Goal: Task Accomplishment & Management: Manage account settings

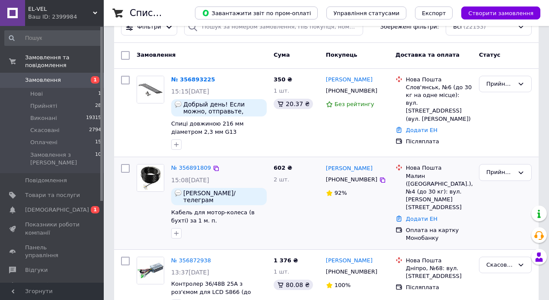
scroll to position [58, 0]
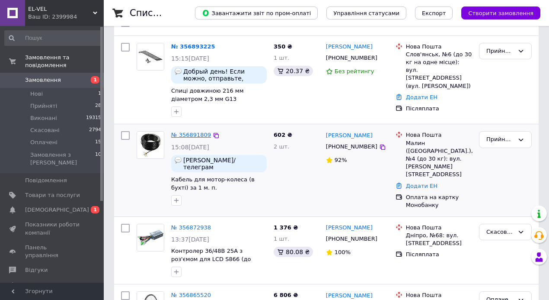
click at [191, 137] on link "№ 356891809" at bounding box center [191, 134] width 40 height 6
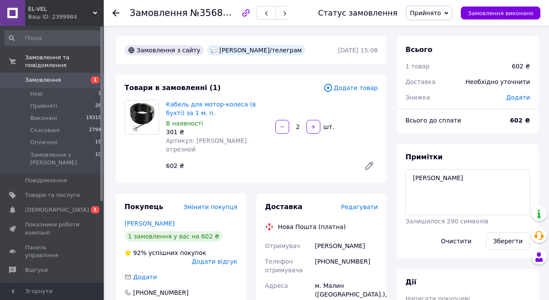
drag, startPoint x: 319, startPoint y: 239, endPoint x: 372, endPoint y: 239, distance: 53.6
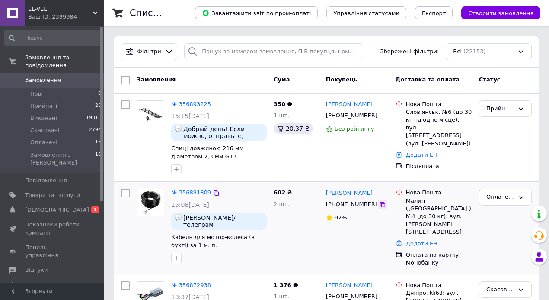
click at [380, 205] on icon at bounding box center [382, 204] width 5 height 5
drag, startPoint x: 404, startPoint y: 201, endPoint x: 425, endPoint y: 202, distance: 20.8
click at [425, 202] on div "Нова Пошта Малин (Житомирська обл.), №4 (до 30 кг): вул. Івана Мазепи, 17 а" at bounding box center [439, 212] width 70 height 47
copy div "Малин"
click at [192, 192] on link "№ 356891809" at bounding box center [191, 192] width 40 height 6
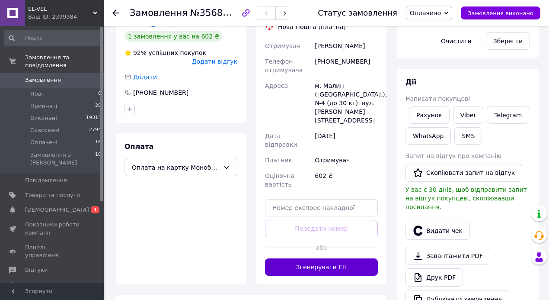
scroll to position [202, 0]
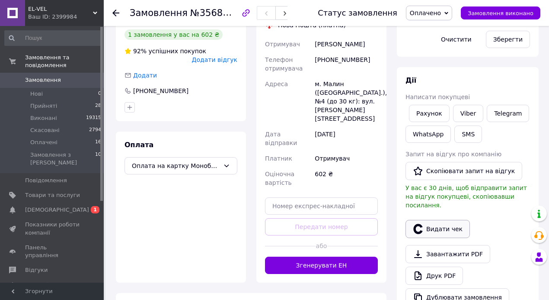
click at [433, 221] on button "Видати чек" at bounding box center [438, 229] width 64 height 18
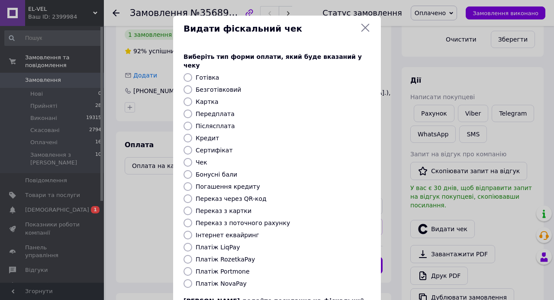
click at [365, 27] on icon at bounding box center [365, 28] width 8 height 8
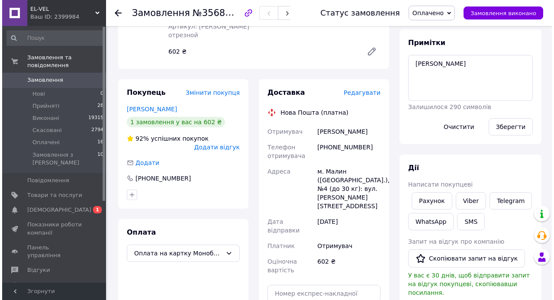
scroll to position [87, 0]
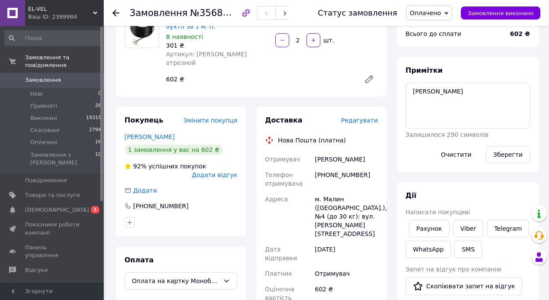
click at [367, 117] on span "Редагувати" at bounding box center [359, 120] width 37 height 7
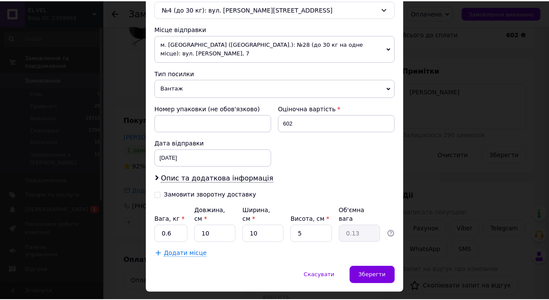
scroll to position [286, 0]
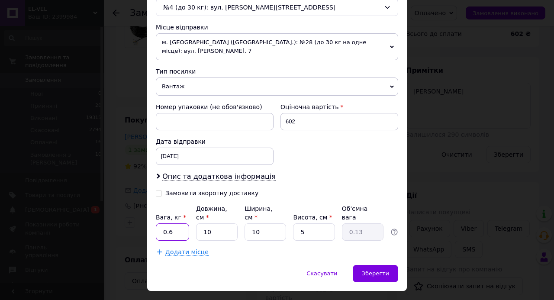
click at [179, 223] on input "0.6" at bounding box center [172, 231] width 33 height 17
click at [216, 223] on input "10" at bounding box center [217, 231] width 42 height 17
type input "1"
type input "0.1"
type input "15"
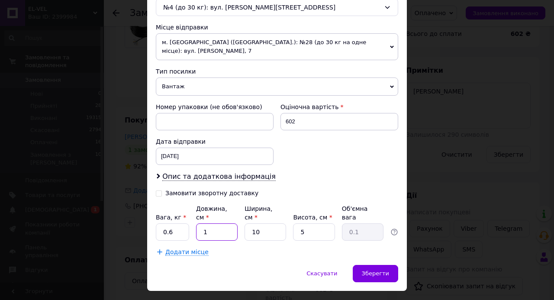
type input "0.19"
type input "15"
click at [263, 223] on input "10" at bounding box center [265, 231] width 42 height 17
type input "1"
type input "0.1"
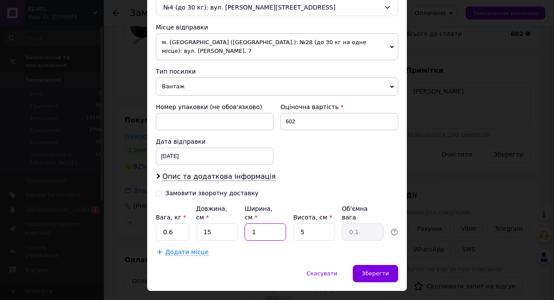
type input "15"
type input "0.28"
type input "15"
click at [306, 223] on input "5" at bounding box center [314, 231] width 42 height 17
type input "7"
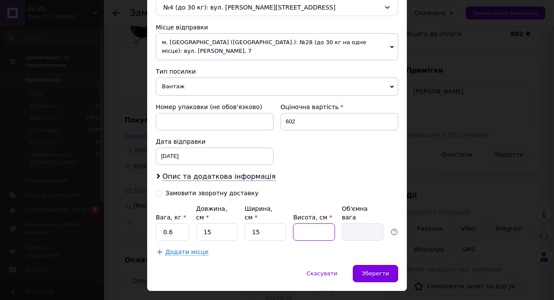
type input "0.39"
type input "7"
click at [180, 223] on input "0.6" at bounding box center [172, 231] width 33 height 17
type input "0.4"
click at [371, 270] on span "Зберегти" at bounding box center [375, 273] width 27 height 6
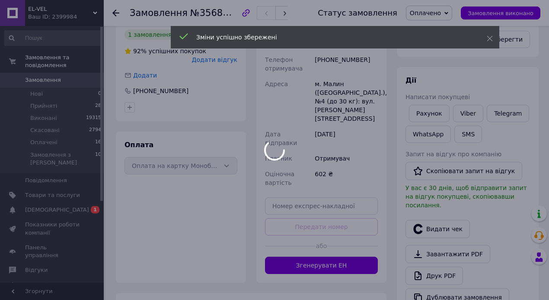
scroll to position [288, 0]
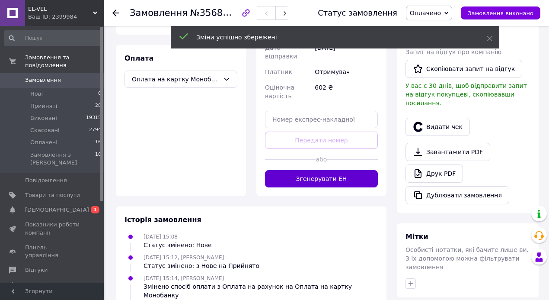
click at [346, 170] on button "Згенерувати ЕН" at bounding box center [321, 178] width 113 height 17
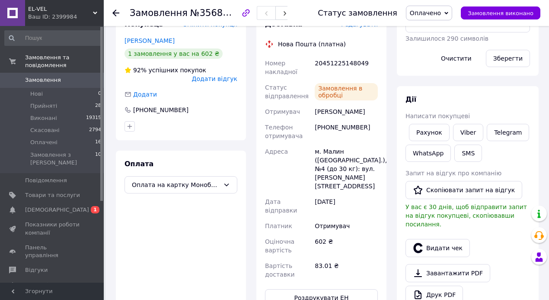
scroll to position [144, 0]
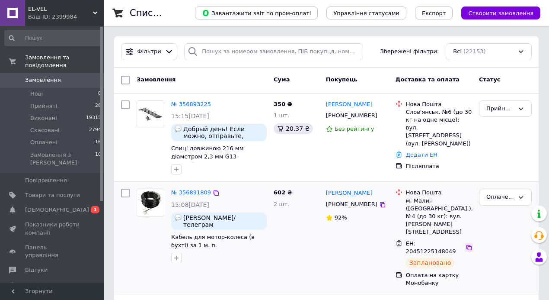
click at [466, 244] on icon at bounding box center [469, 247] width 7 height 7
click at [195, 104] on link "№ 356893225" at bounding box center [191, 104] width 40 height 6
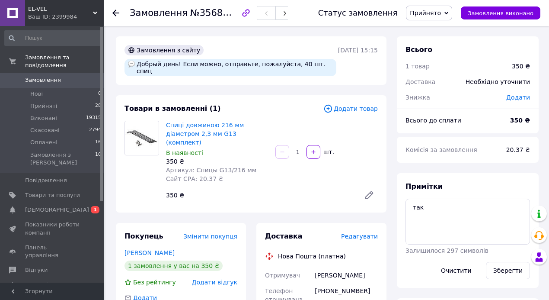
drag, startPoint x: 311, startPoint y: 259, endPoint x: 382, endPoint y: 261, distance: 71.8
copy div "Отримувач Безнощенко Сергій"
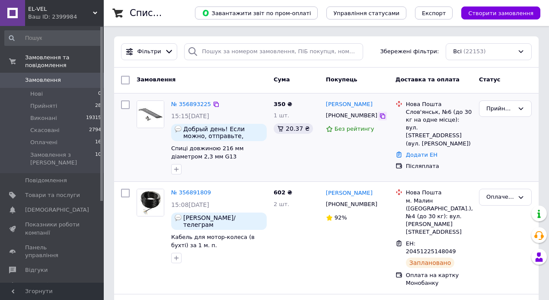
click at [380, 113] on icon at bounding box center [382, 115] width 5 height 5
drag, startPoint x: 434, startPoint y: 112, endPoint x: 407, endPoint y: 111, distance: 26.9
click at [407, 111] on div "Слов'янськ, №6 (до 30 кг на одне місце): вул. [STREET_ADDRESS] (вул. [PERSON_NA…" at bounding box center [439, 127] width 66 height 39
copy div "[GEOGRAPHIC_DATA]"
click at [416, 151] on link "Додати ЕН" at bounding box center [422, 154] width 32 height 6
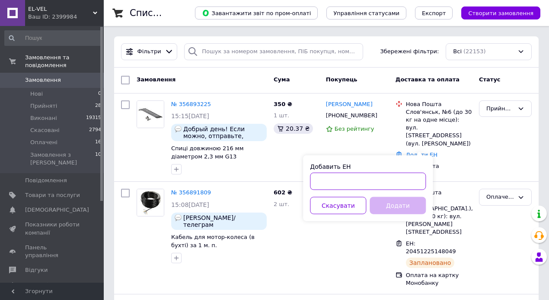
click at [378, 176] on input "Добавить ЕН" at bounding box center [368, 181] width 116 height 17
paste input "20451225158521"
type input "20451225158521"
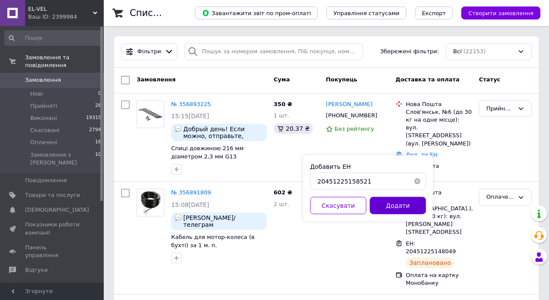
click at [409, 201] on button "Додати" at bounding box center [398, 205] width 56 height 17
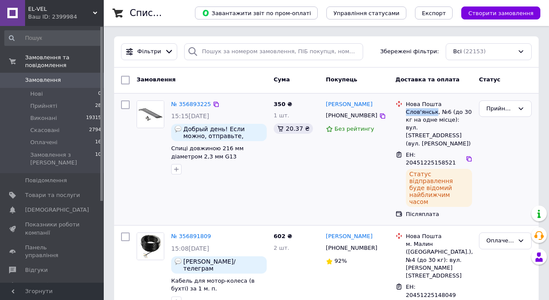
drag, startPoint x: 434, startPoint y: 112, endPoint x: 406, endPoint y: 112, distance: 28.1
click at [406, 112] on div "Слов'янськ, №6 (до 30 кг на одне місце): вул. [STREET_ADDRESS] (вул. [PERSON_NA…" at bounding box center [439, 127] width 66 height 39
copy div "[GEOGRAPHIC_DATA]"
click at [379, 117] on icon at bounding box center [382, 115] width 7 height 7
click at [467, 156] on icon at bounding box center [469, 158] width 5 height 5
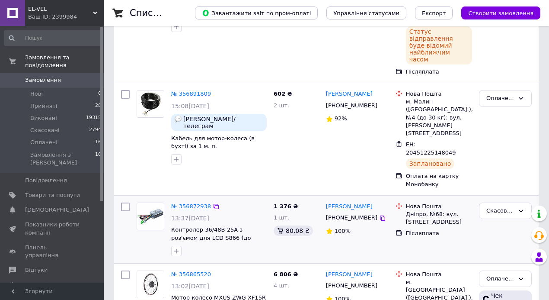
scroll to position [144, 0]
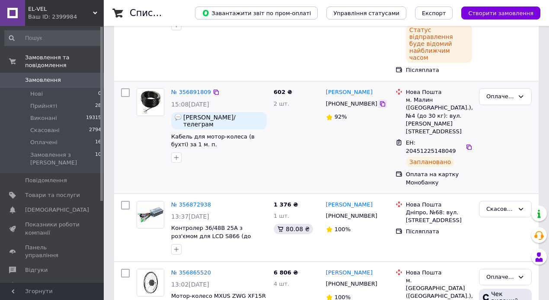
click at [379, 100] on icon at bounding box center [382, 103] width 7 height 7
click at [380, 101] on icon at bounding box center [382, 103] width 5 height 5
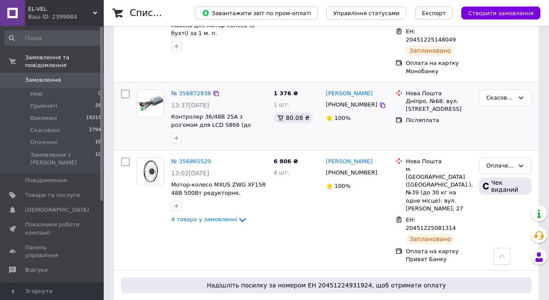
scroll to position [260, 0]
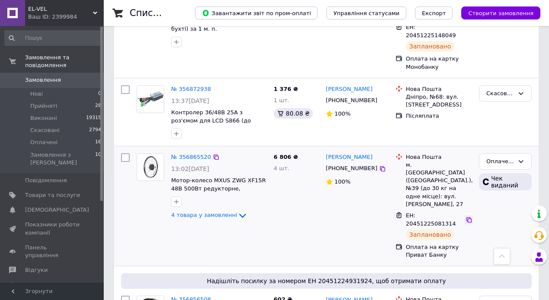
click at [466, 216] on icon at bounding box center [469, 219] width 7 height 7
click at [379, 165] on icon at bounding box center [382, 168] width 7 height 7
click at [466, 216] on icon at bounding box center [469, 219] width 7 height 7
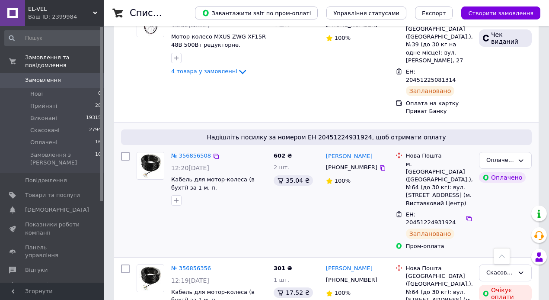
scroll to position [404, 0]
click at [379, 164] on icon at bounding box center [382, 167] width 7 height 7
click at [466, 215] on icon at bounding box center [469, 218] width 7 height 7
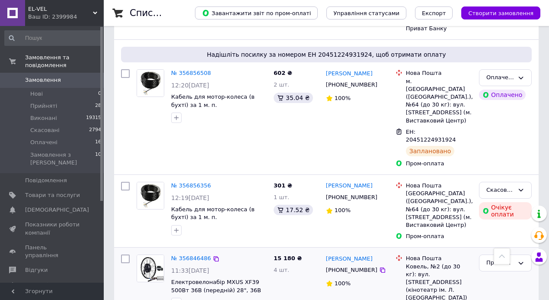
scroll to position [519, 0]
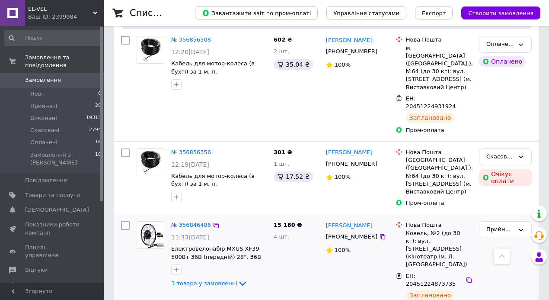
drag, startPoint x: 372, startPoint y: 129, endPoint x: 356, endPoint y: 123, distance: 17.0
click at [379, 233] on icon at bounding box center [382, 236] width 7 height 7
click at [466, 276] on icon at bounding box center [469, 279] width 7 height 7
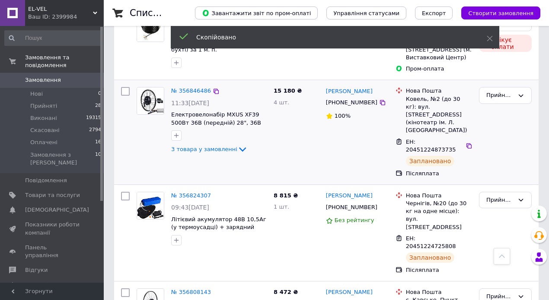
scroll to position [663, 0]
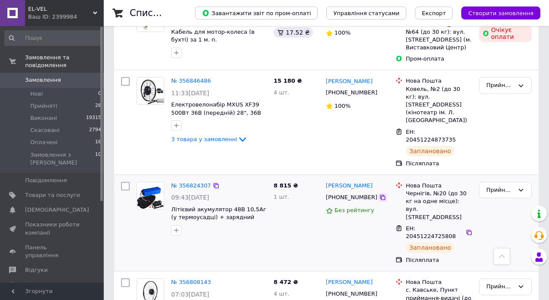
click at [379, 194] on icon at bounding box center [382, 197] width 7 height 7
click at [466, 229] on icon at bounding box center [469, 232] width 7 height 7
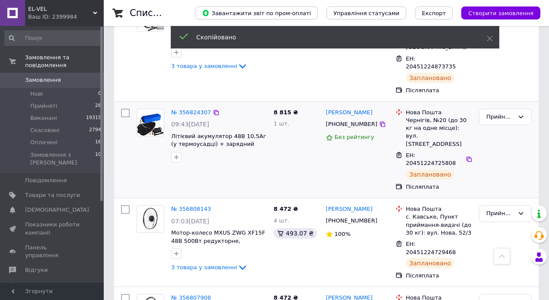
scroll to position [750, 0]
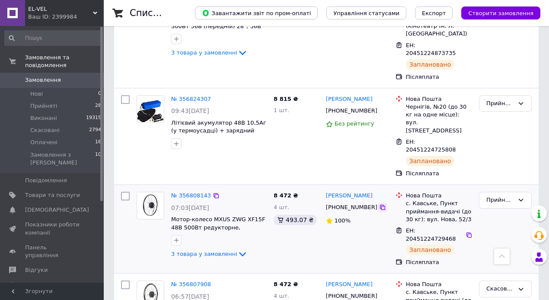
click at [380, 205] on icon at bounding box center [382, 207] width 5 height 5
click at [466, 231] on icon at bounding box center [469, 234] width 7 height 7
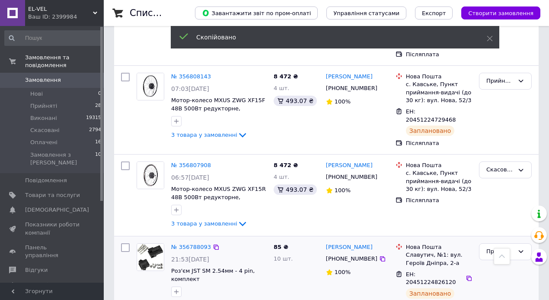
scroll to position [894, 0]
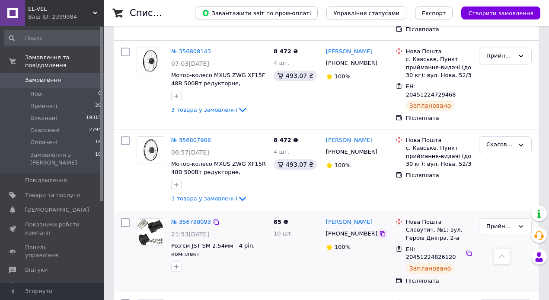
click at [380, 231] on icon at bounding box center [382, 233] width 5 height 5
click at [466, 250] on icon at bounding box center [469, 253] width 7 height 7
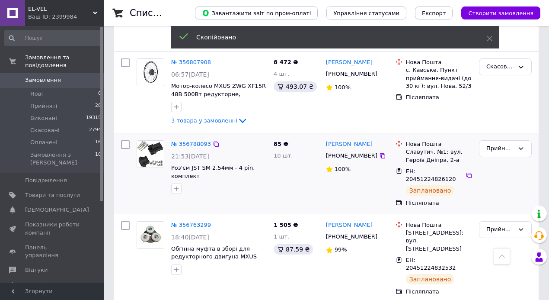
scroll to position [980, 0]
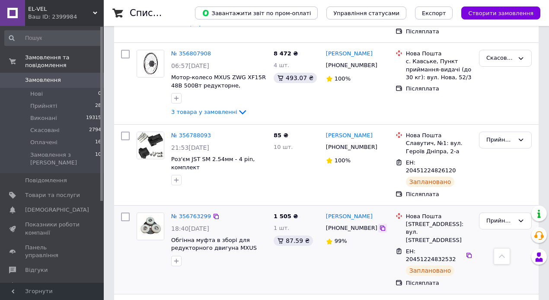
click at [379, 224] on icon at bounding box center [382, 227] width 7 height 7
click at [467, 253] on icon at bounding box center [469, 255] width 5 height 5
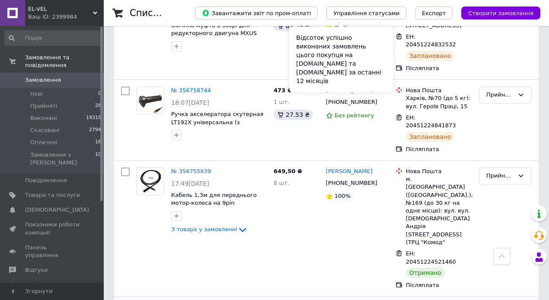
scroll to position [1211, 0]
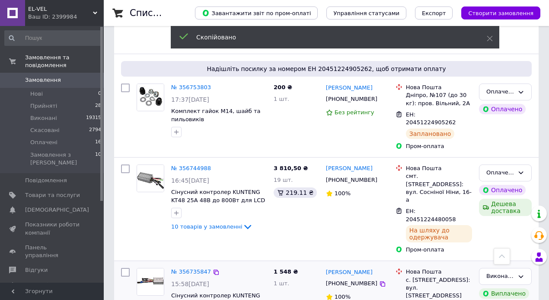
scroll to position [1471, 0]
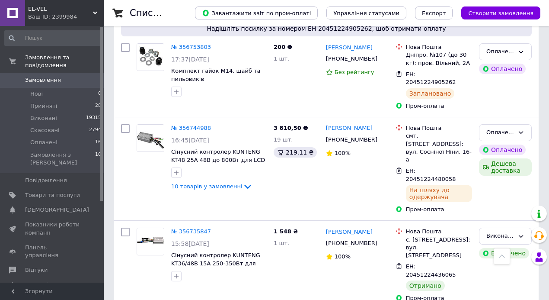
scroll to position [3851, 0]
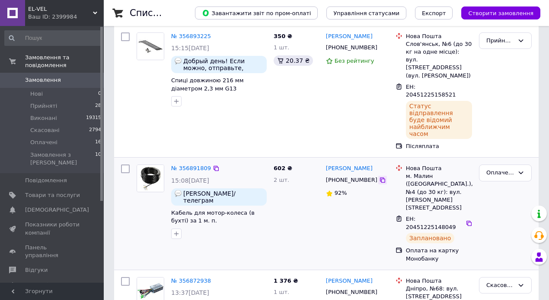
click at [379, 176] on icon at bounding box center [382, 179] width 7 height 7
click at [467, 221] on icon at bounding box center [469, 223] width 5 height 5
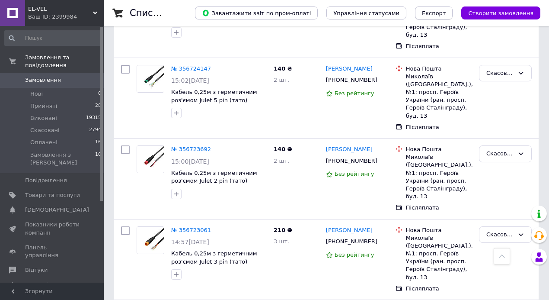
scroll to position [991, 0]
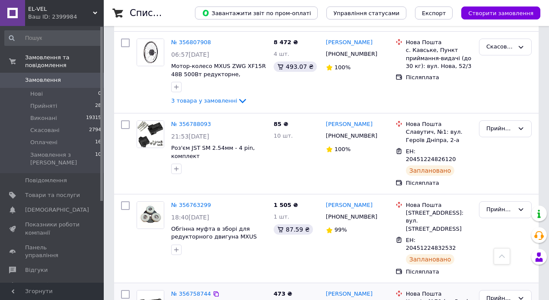
click at [379, 299] on icon at bounding box center [382, 305] width 7 height 7
click at [380, 299] on icon at bounding box center [382, 305] width 5 height 5
click at [379, 299] on icon at bounding box center [382, 305] width 7 height 7
